Goal: Task Accomplishment & Management: Manage account settings

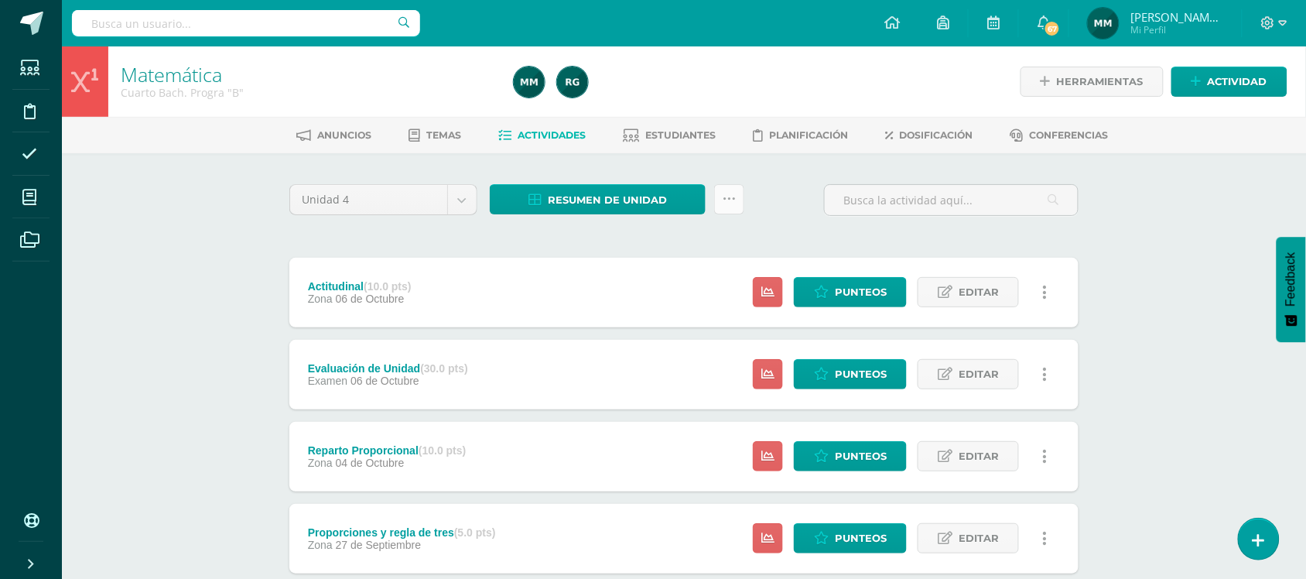
click at [737, 203] on link at bounding box center [729, 199] width 30 height 30
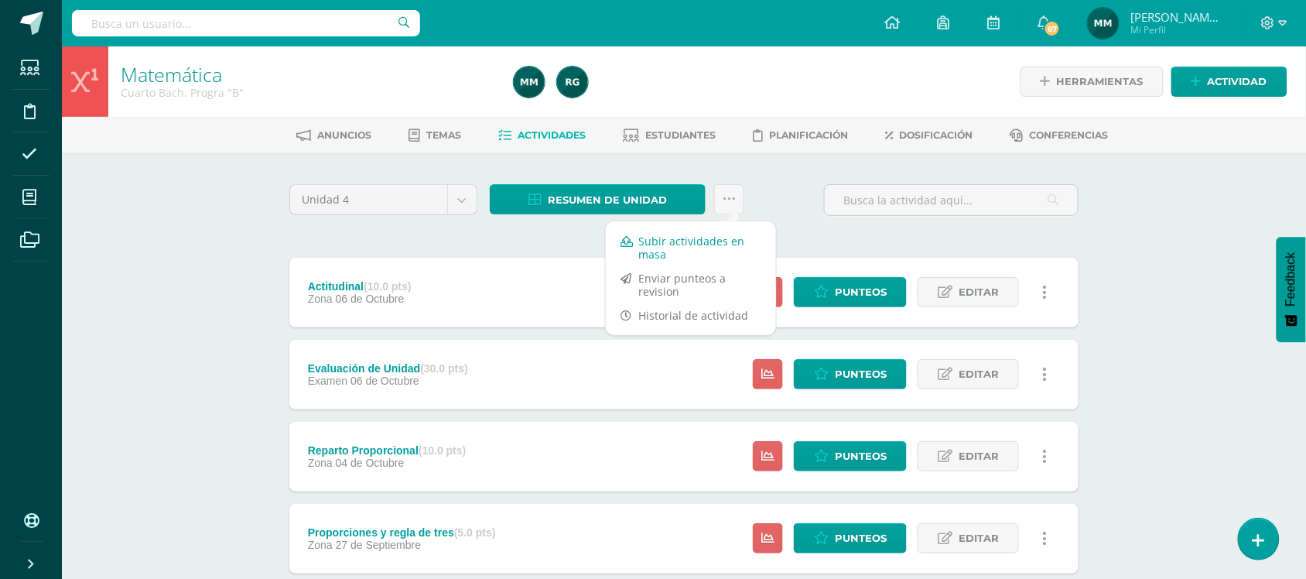
click at [736, 229] on link "Subir actividades en masa" at bounding box center [691, 247] width 170 height 37
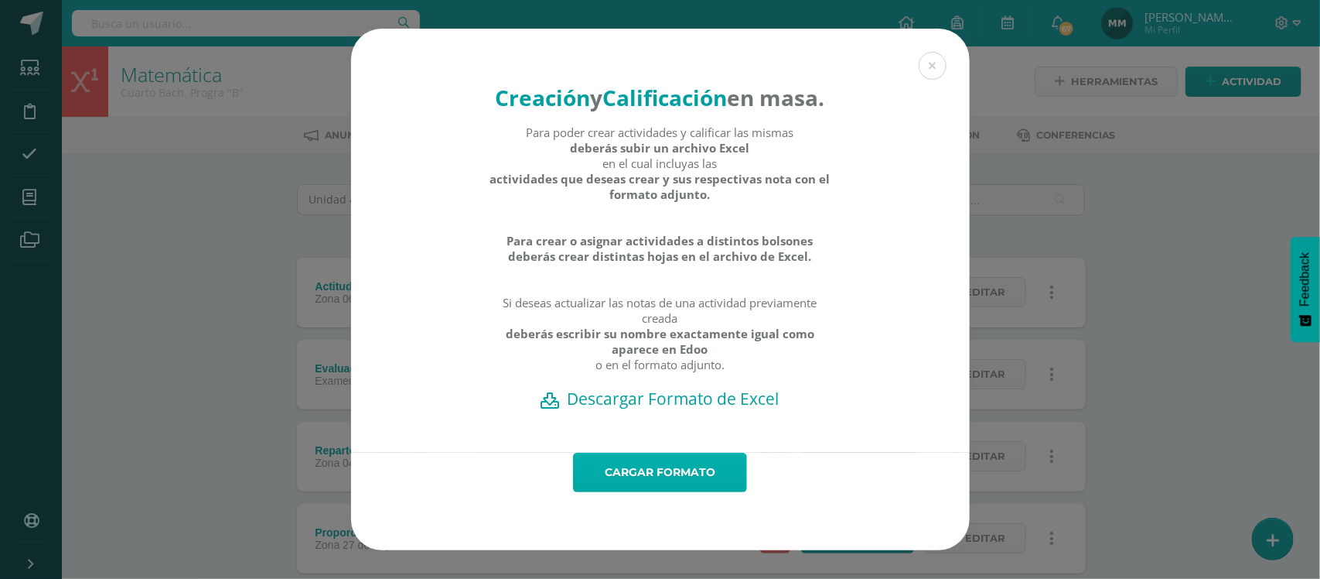
click at [701, 492] on link "Cargar formato" at bounding box center [660, 471] width 174 height 39
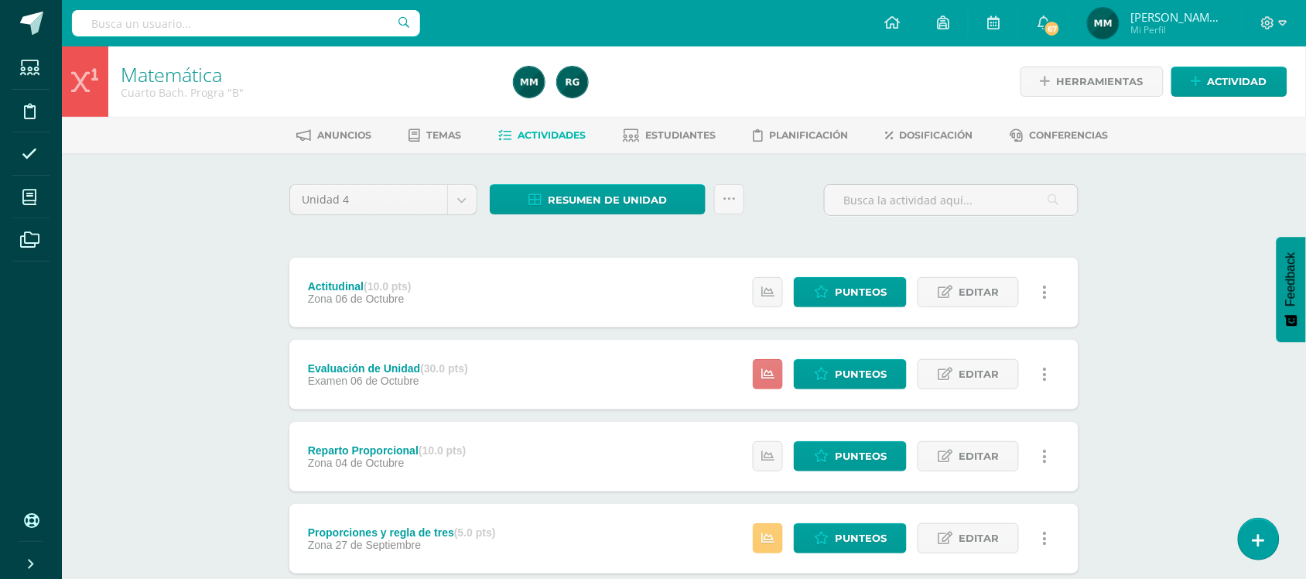
click at [766, 372] on icon at bounding box center [767, 373] width 13 height 13
click at [716, 375] on div "Evaluación de Unidad (30.0 pts) Examen [DATE] Punteos Editar Historial de activ…" at bounding box center [683, 375] width 789 height 70
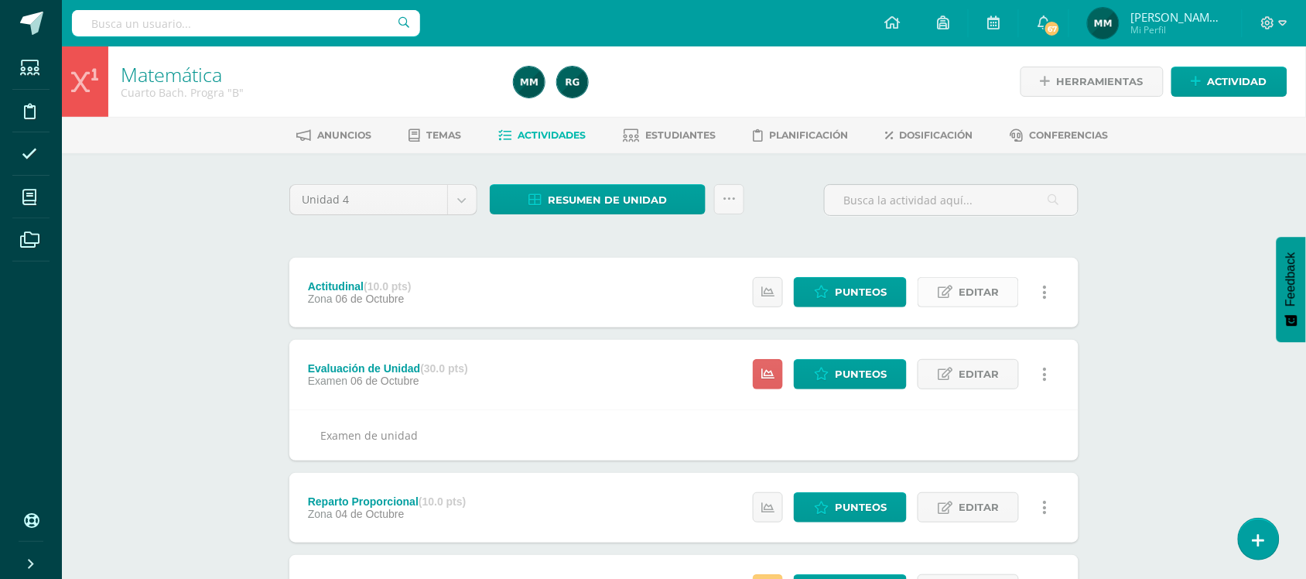
click at [965, 292] on span "Editar" at bounding box center [978, 292] width 40 height 29
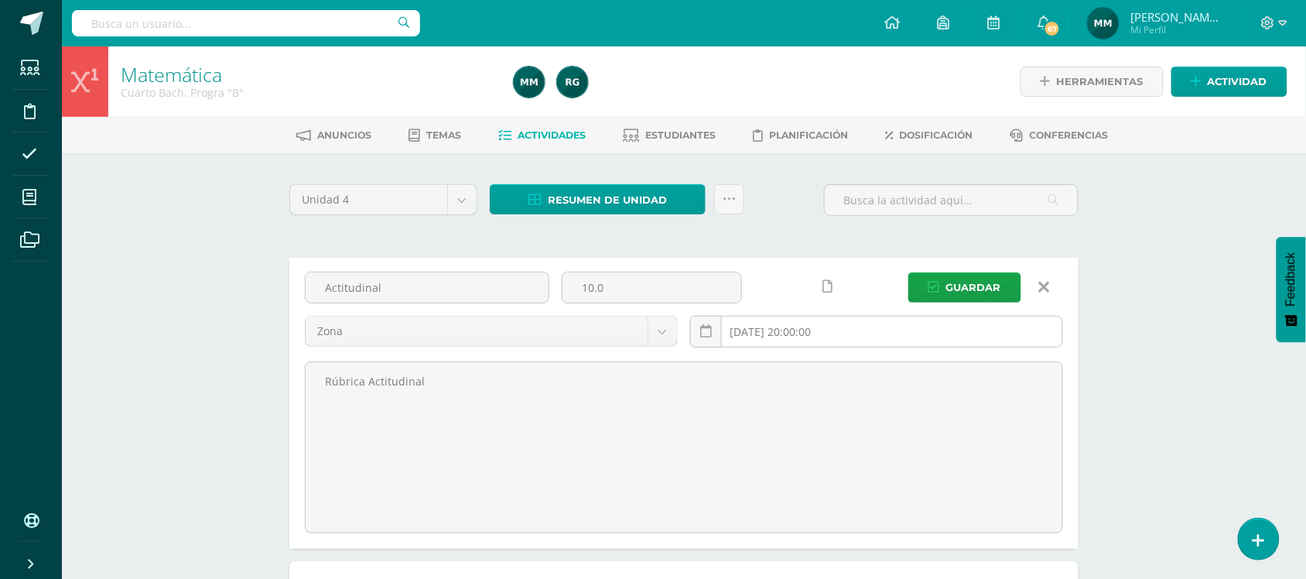
click at [870, 336] on input "[DATE] 20:00:00" at bounding box center [876, 331] width 371 height 30
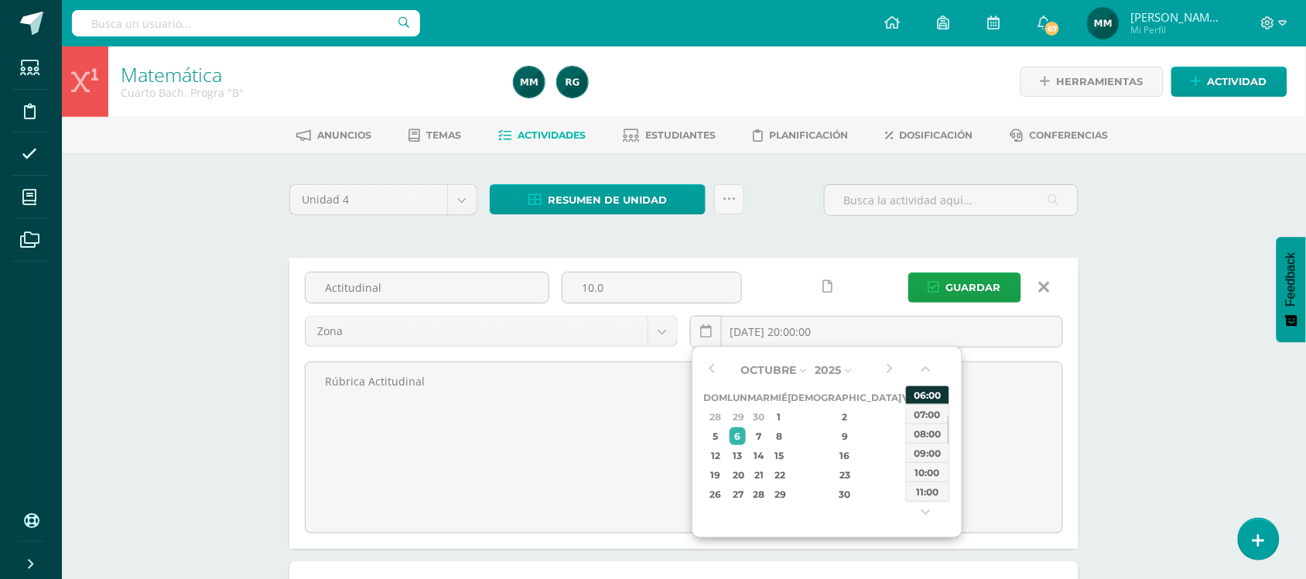
click at [922, 395] on div "06:00" at bounding box center [927, 393] width 43 height 19
type input "[DATE] 06:00"
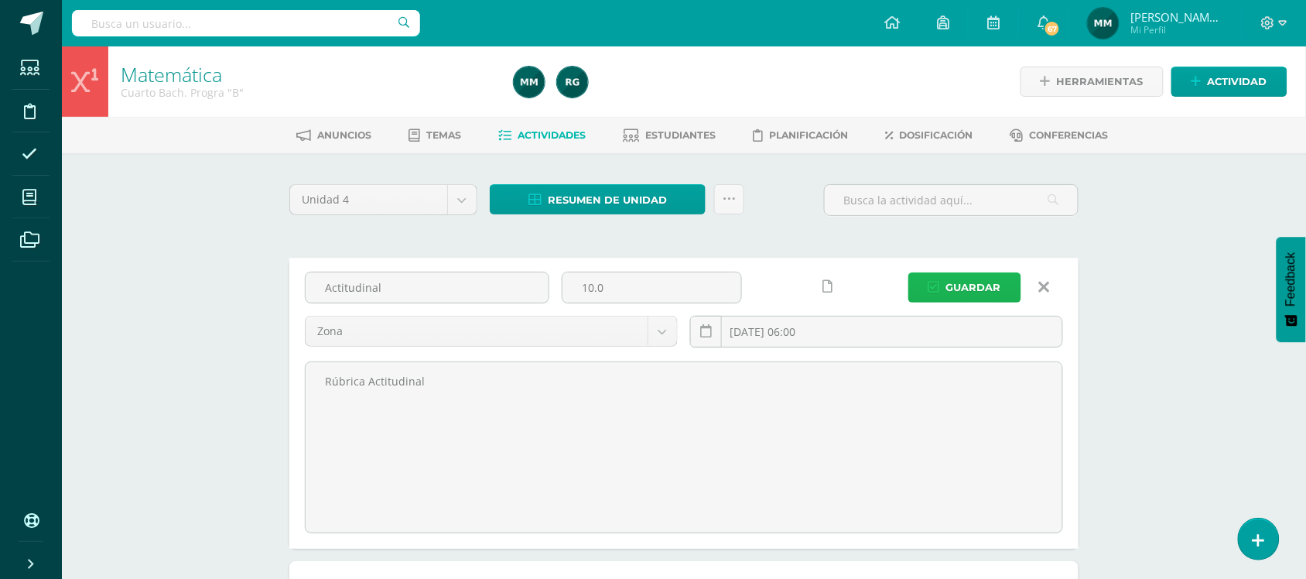
click at [978, 298] on span "Guardar" at bounding box center [973, 287] width 55 height 29
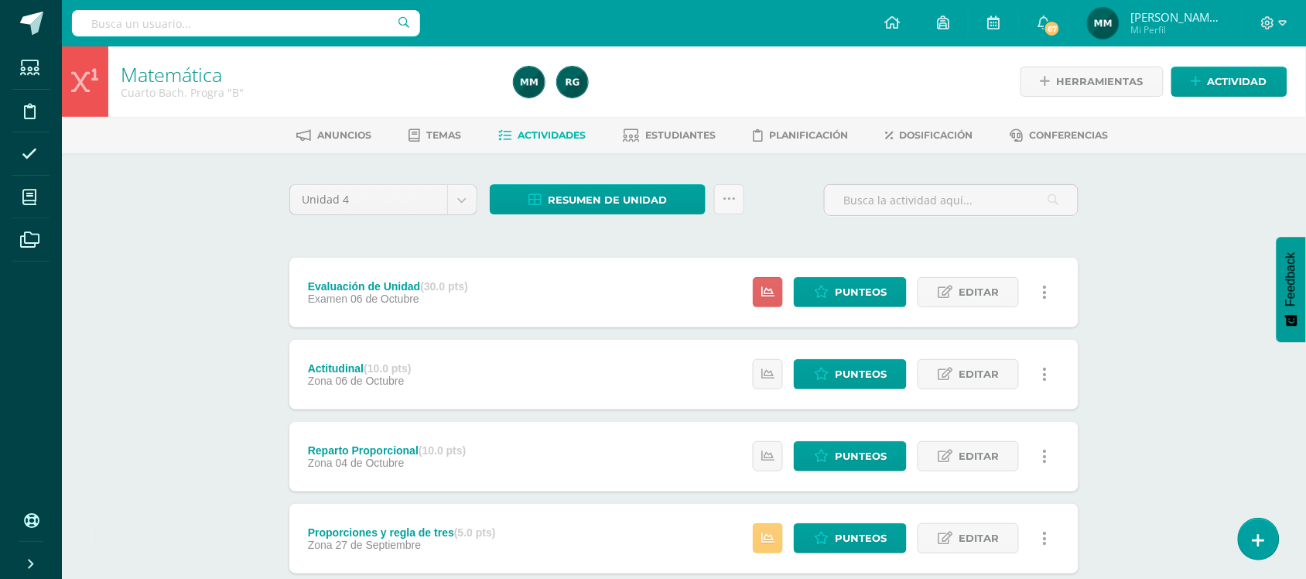
scroll to position [97, 0]
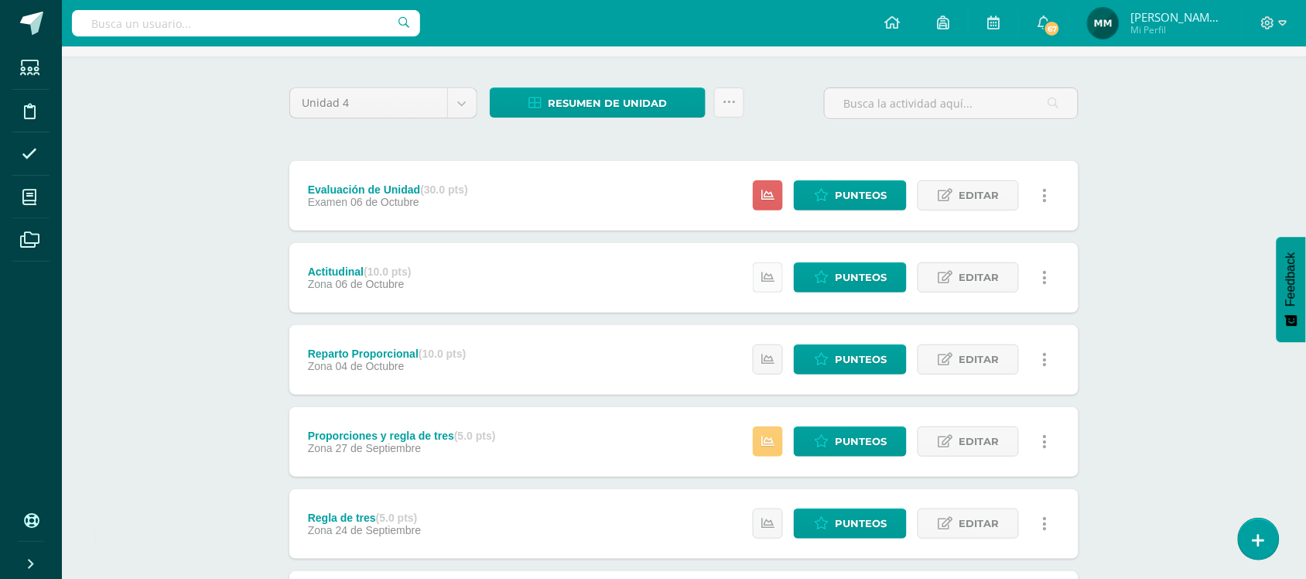
click at [763, 271] on icon at bounding box center [767, 277] width 13 height 13
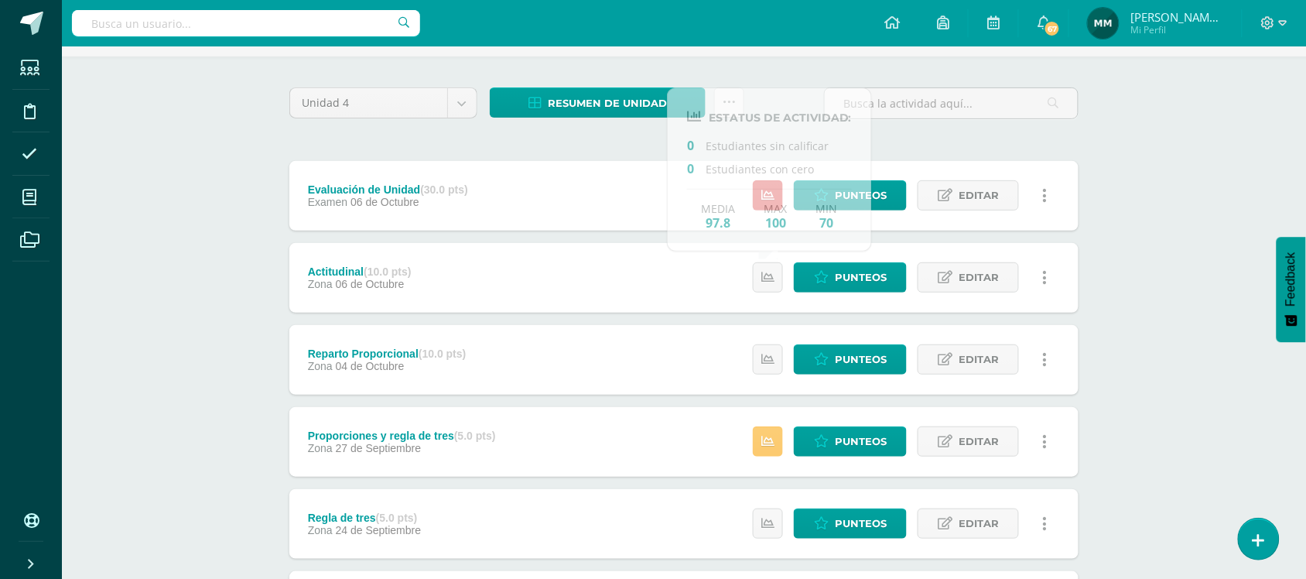
click at [716, 271] on div "Actitudinal (10.0 pts) Zona 06 de Octubre Punteos Editar Historial de actividad…" at bounding box center [683, 278] width 789 height 70
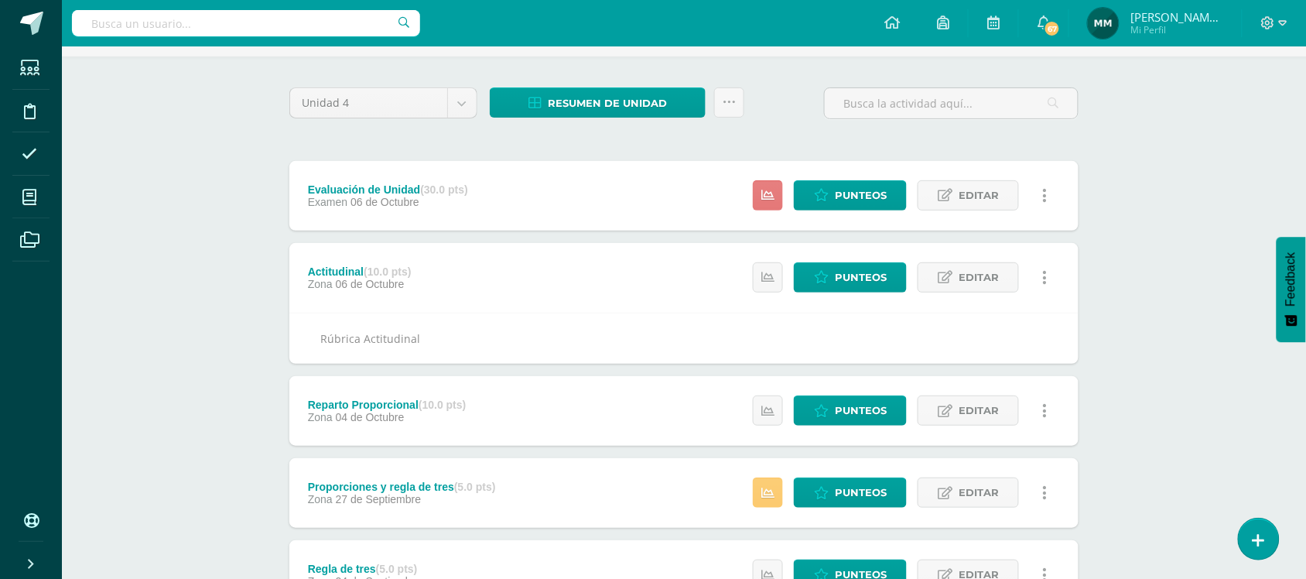
click at [770, 194] on icon at bounding box center [767, 195] width 13 height 13
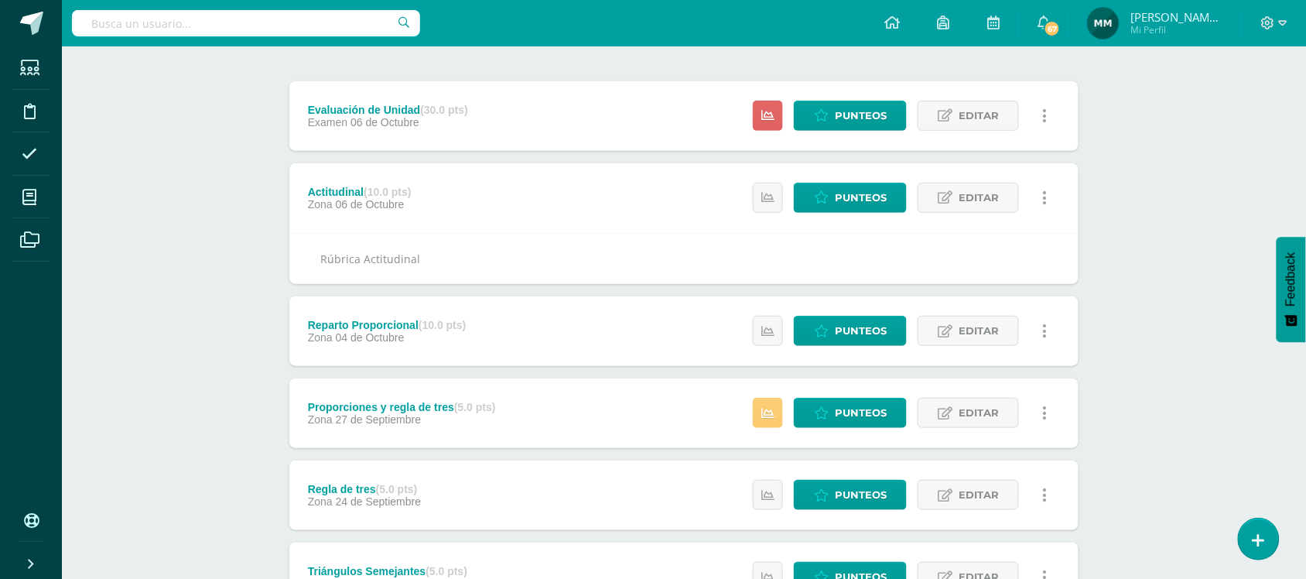
scroll to position [0, 0]
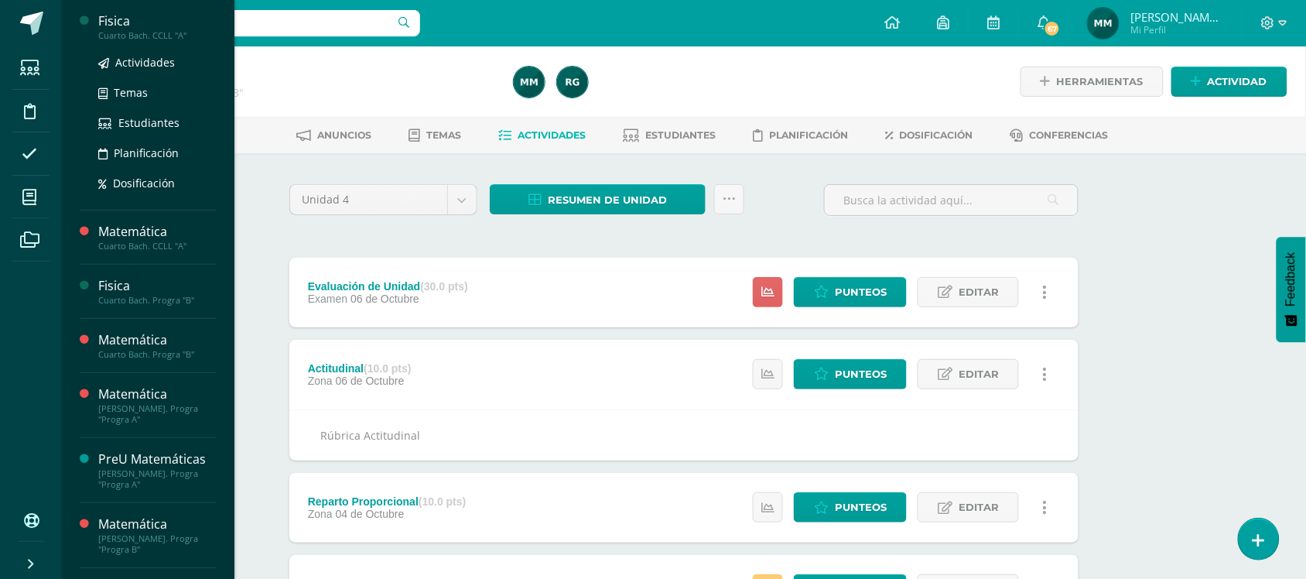
click at [143, 36] on div "Cuarto Bach. CCLL "A"" at bounding box center [157, 35] width 118 height 11
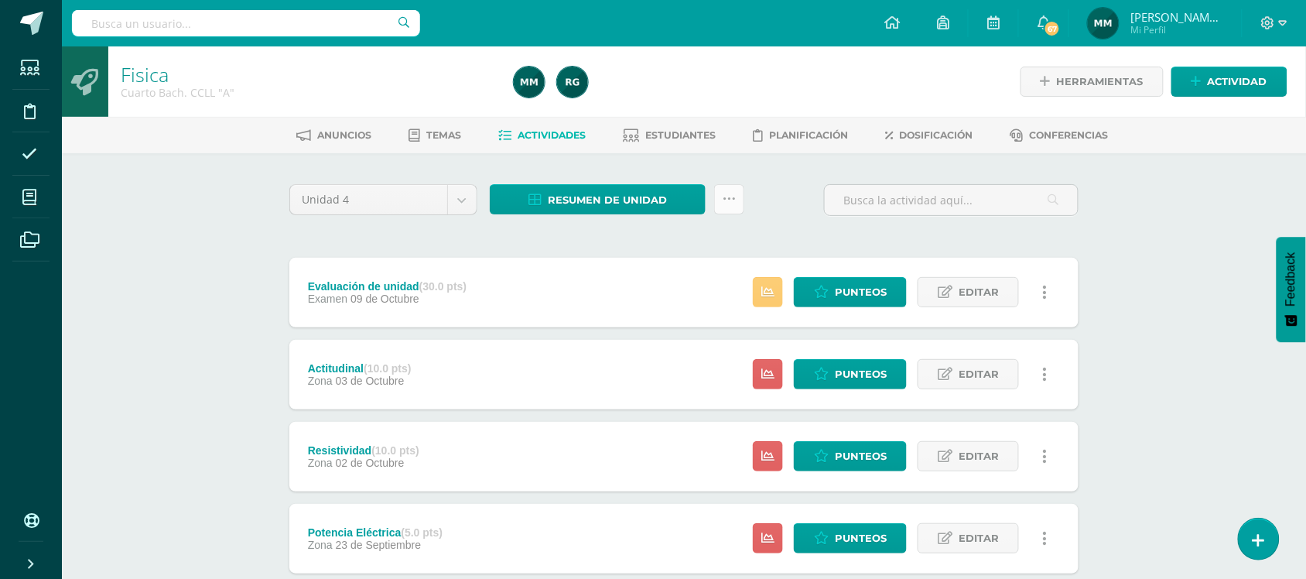
click at [736, 184] on link at bounding box center [729, 199] width 30 height 30
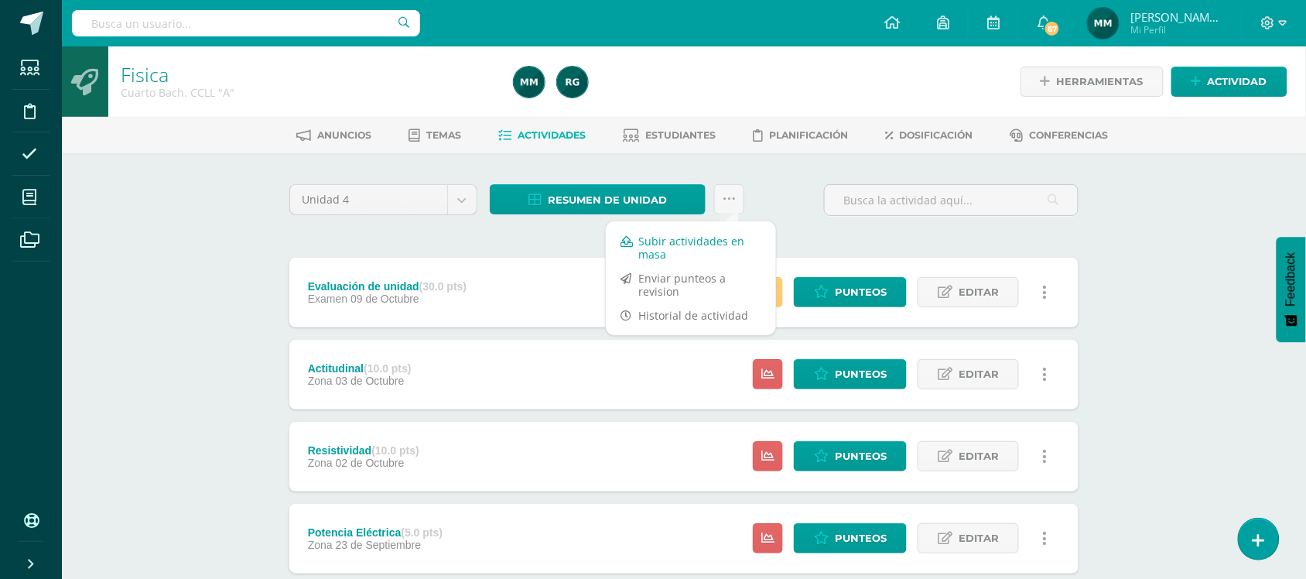
click at [701, 238] on link "Subir actividades en masa" at bounding box center [691, 247] width 170 height 37
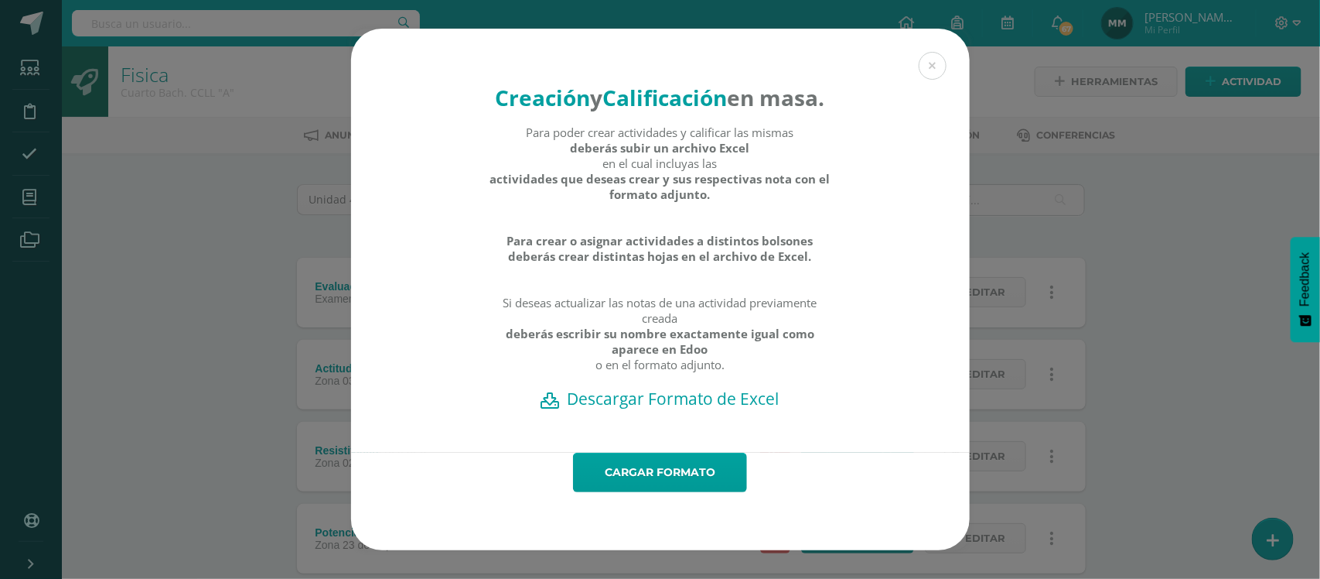
click at [706, 409] on h2 "Descargar Formato de Excel" at bounding box center [660, 398] width 565 height 22
